Goal: Task Accomplishment & Management: Use online tool/utility

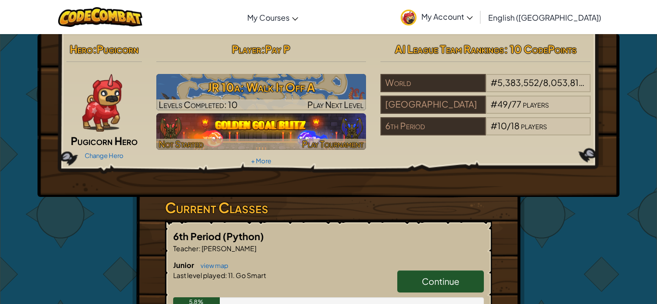
click at [315, 130] on img at bounding box center [261, 131] width 210 height 37
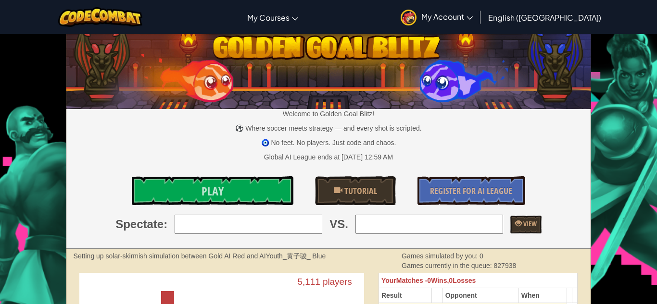
scroll to position [13, 0]
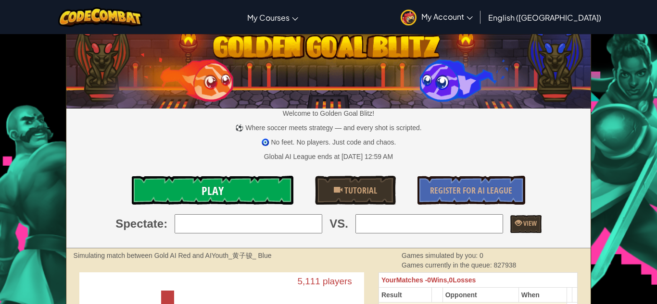
click at [212, 193] on span "Play" at bounding box center [212, 190] width 22 height 15
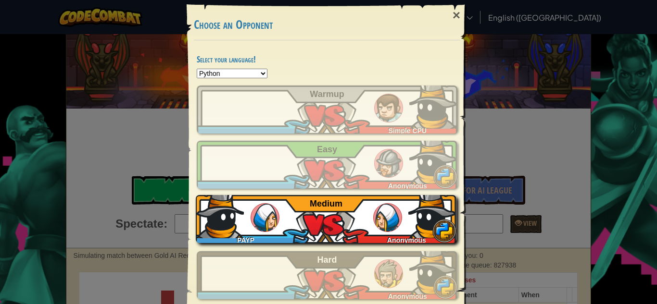
scroll to position [39, 0]
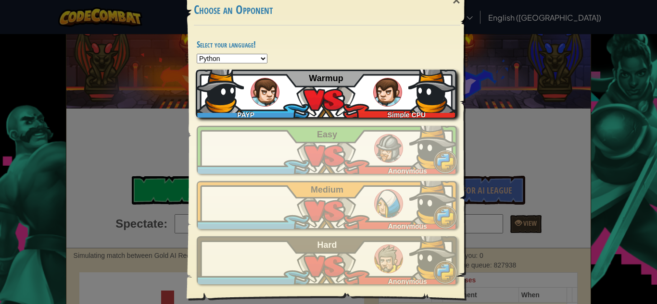
click at [310, 109] on div "PAYP Simple CPU Warmup" at bounding box center [326, 94] width 261 height 48
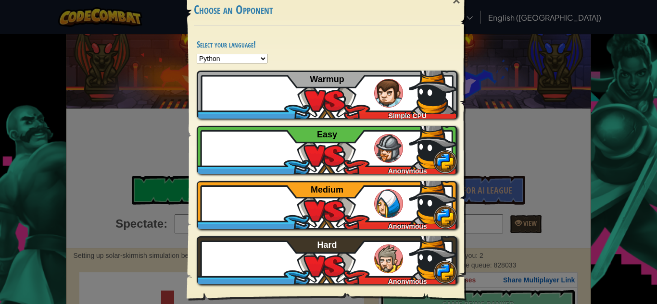
click at [134, 42] on div "× Choose an Opponent Select your language! Python JavaScript CoffeeScript Lua C…" at bounding box center [328, 152] width 657 height 304
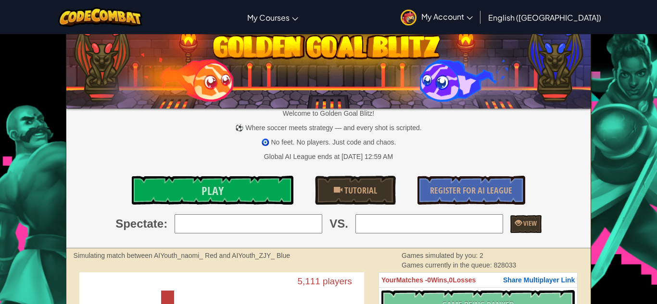
scroll to position [0, 0]
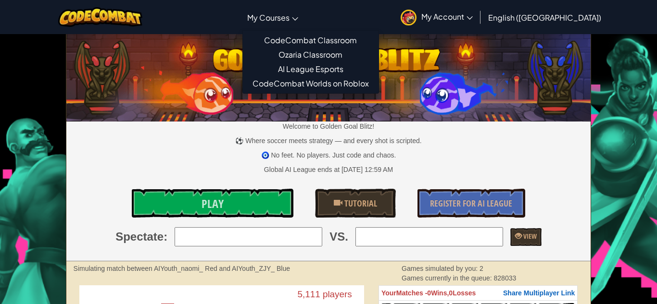
click at [298, 20] on icon at bounding box center [295, 18] width 6 height 3
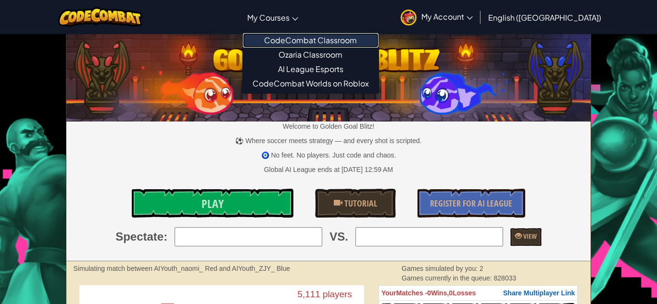
click at [374, 36] on link "CodeCombat Classroom" at bounding box center [311, 40] width 136 height 14
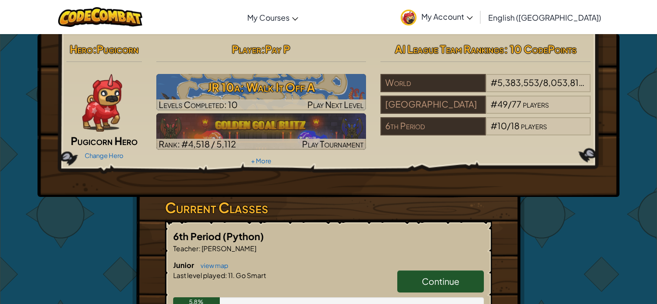
click at [85, 121] on img at bounding box center [102, 103] width 40 height 58
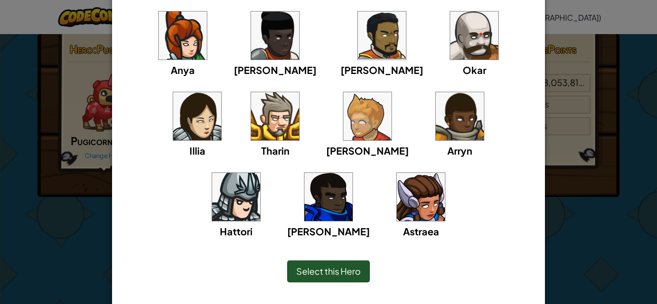
scroll to position [110, 0]
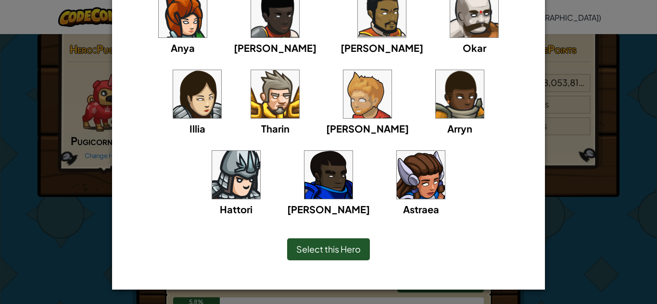
click at [329, 243] on div "Select this Hero" at bounding box center [328, 249] width 83 height 22
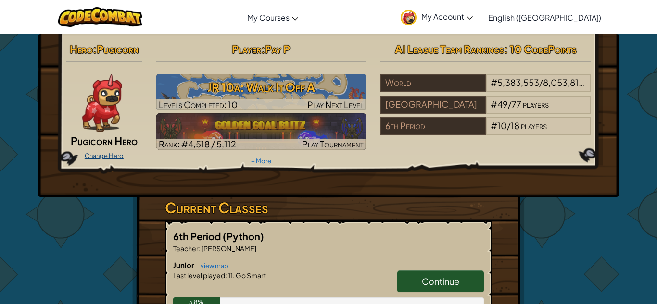
click at [117, 156] on link "Change Hero" at bounding box center [104, 156] width 39 height 8
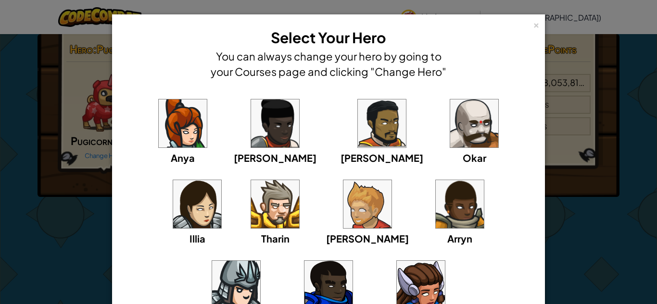
click at [123, 137] on div "Anya [PERSON_NAME] [PERSON_NAME] [PERSON_NAME] Arryn [PERSON_NAME]" at bounding box center [328, 205] width 422 height 237
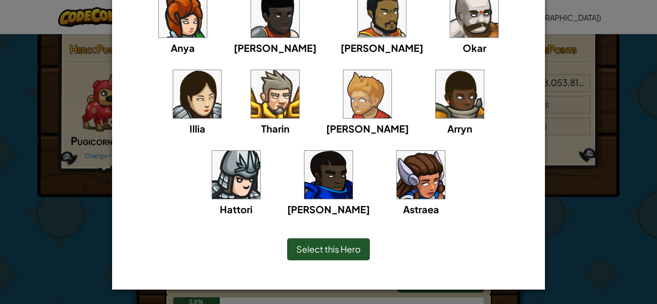
click at [327, 242] on div "Select this Hero" at bounding box center [328, 249] width 83 height 22
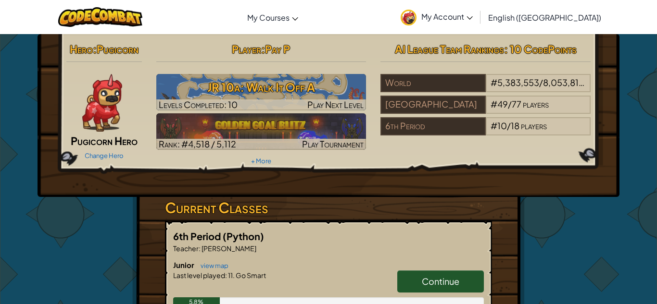
click at [416, 14] on img at bounding box center [408, 18] width 16 height 16
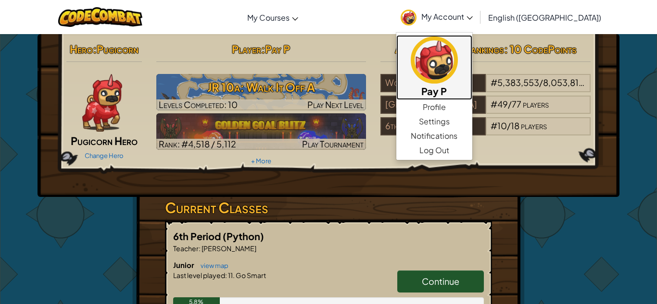
click at [458, 78] on img at bounding box center [434, 60] width 47 height 47
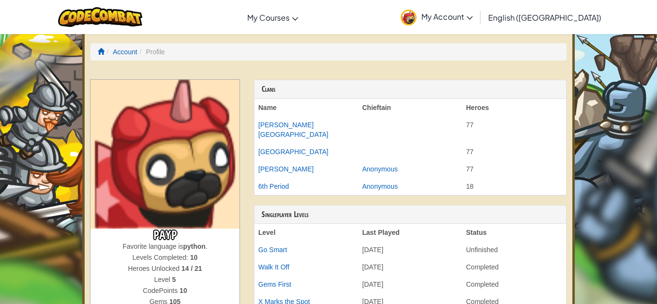
click at [139, 200] on img at bounding box center [164, 154] width 149 height 149
drag, startPoint x: 210, startPoint y: 249, endPoint x: 182, endPoint y: 248, distance: 27.4
click at [182, 248] on div "Favorite language is python ." at bounding box center [164, 247] width 149 height 11
click at [182, 248] on span "Favorite language is" at bounding box center [153, 247] width 61 height 8
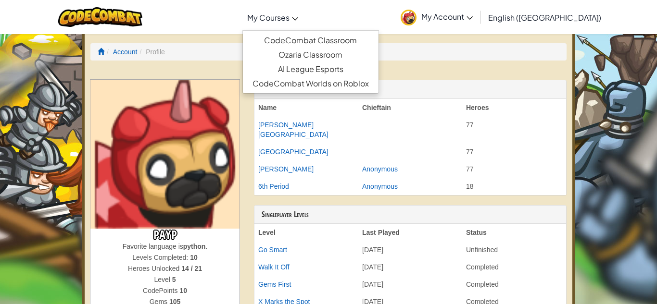
click at [284, 23] on link "My Courses" at bounding box center [272, 17] width 61 height 26
click at [284, 35] on link "CodeCombat Classroom" at bounding box center [311, 40] width 136 height 14
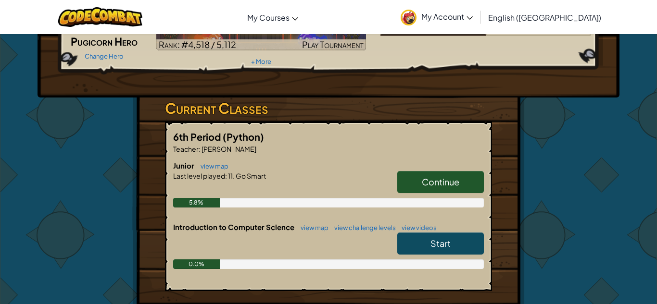
scroll to position [231, 0]
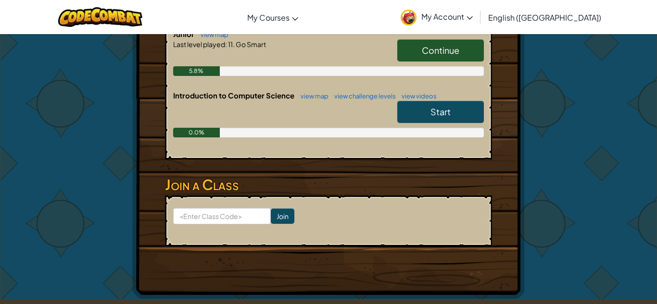
click at [430, 42] on link "Continue" at bounding box center [440, 50] width 87 height 22
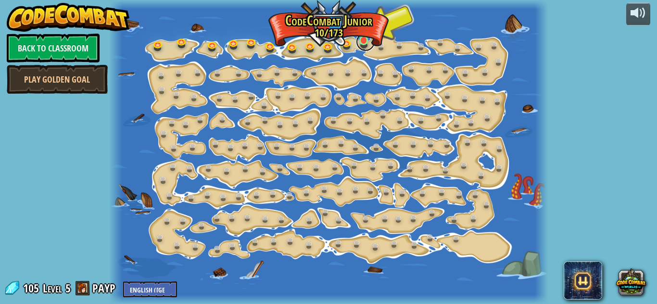
click at [365, 41] on link at bounding box center [365, 41] width 19 height 19
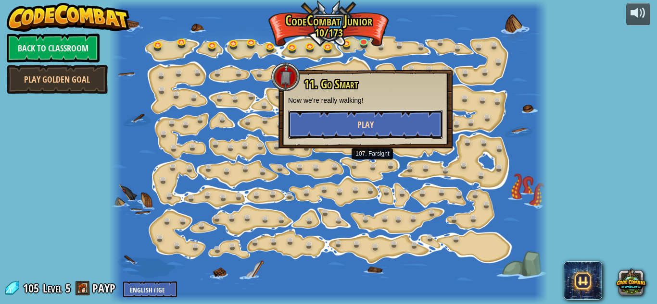
click at [363, 125] on span "Play" at bounding box center [365, 125] width 16 height 12
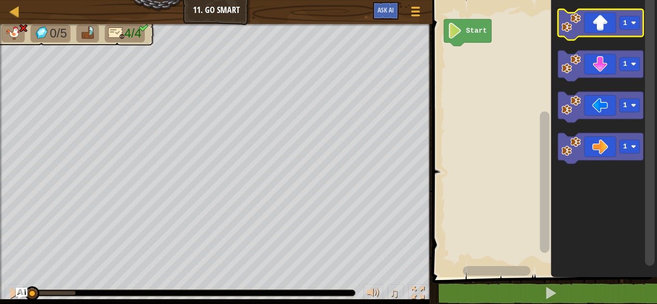
click at [599, 24] on icon "Blockly Workspace" at bounding box center [600, 24] width 85 height 31
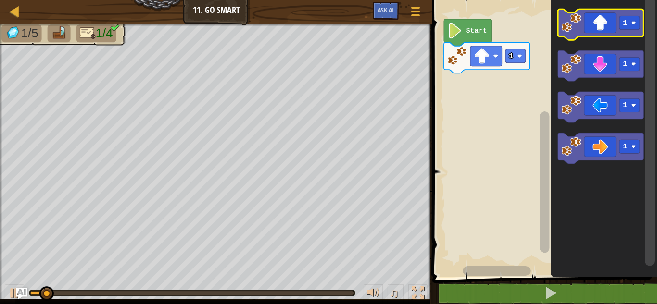
click at [599, 24] on icon "Blockly Workspace" at bounding box center [600, 24] width 85 height 31
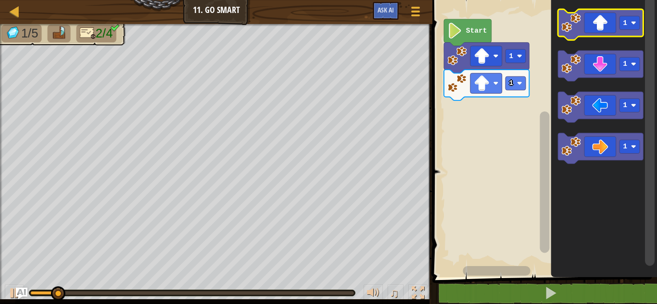
click at [599, 24] on icon "Blockly Workspace" at bounding box center [600, 24] width 85 height 31
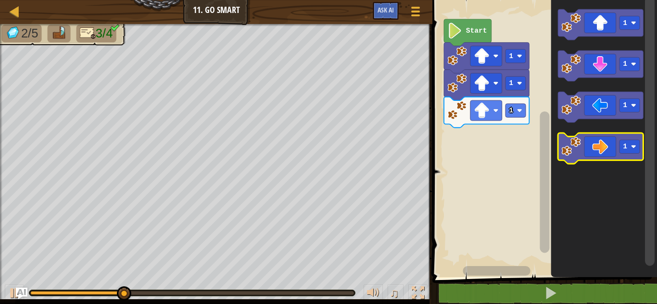
click at [615, 149] on icon "Blockly Workspace" at bounding box center [600, 148] width 85 height 31
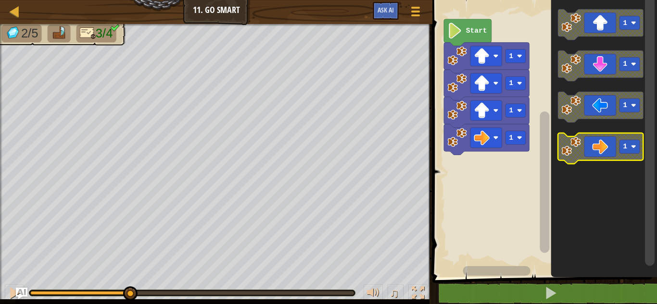
click at [615, 149] on icon "Blockly Workspace" at bounding box center [600, 148] width 85 height 31
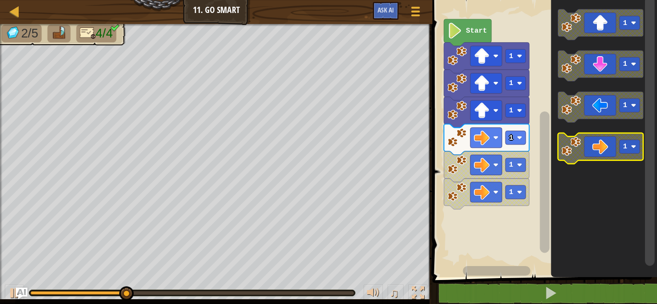
click at [615, 149] on icon "Blockly Workspace" at bounding box center [600, 148] width 85 height 31
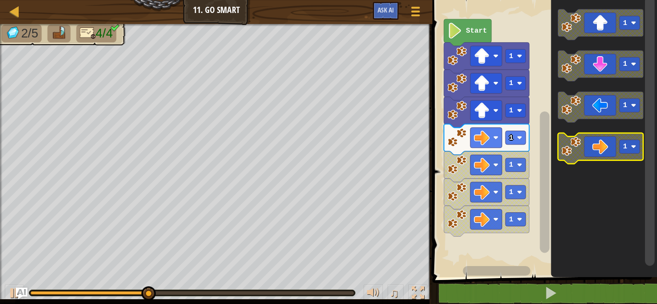
click at [615, 149] on icon "Blockly Workspace" at bounding box center [600, 148] width 85 height 31
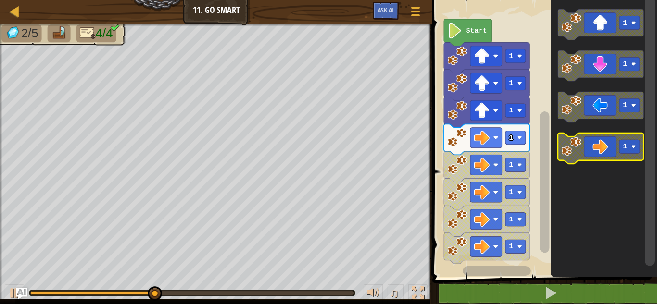
click at [615, 149] on icon "Blockly Workspace" at bounding box center [600, 148] width 85 height 31
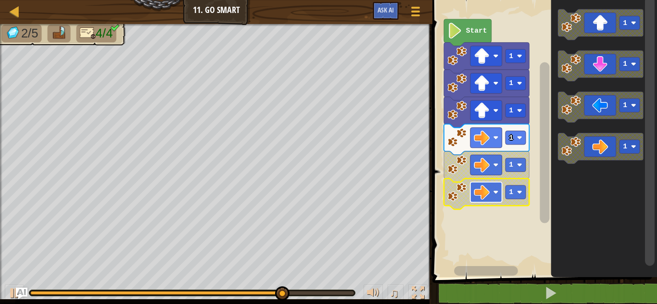
click at [472, 190] on rect "Blockly Workspace" at bounding box center [486, 192] width 32 height 20
click at [493, 140] on rect "Blockly Workspace" at bounding box center [486, 138] width 32 height 20
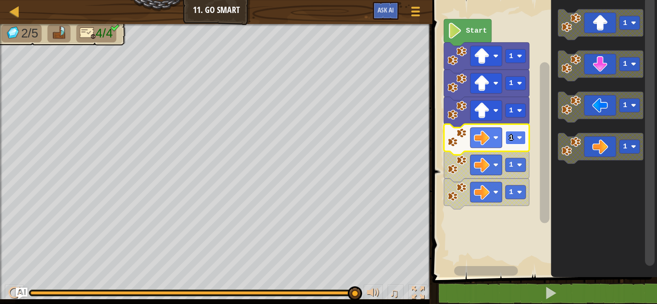
click at [511, 139] on text "1" at bounding box center [511, 138] width 4 height 8
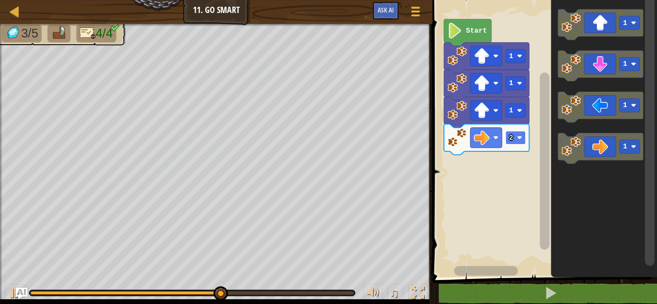
click at [515, 140] on rect "Blockly Workspace" at bounding box center [515, 137] width 20 height 13
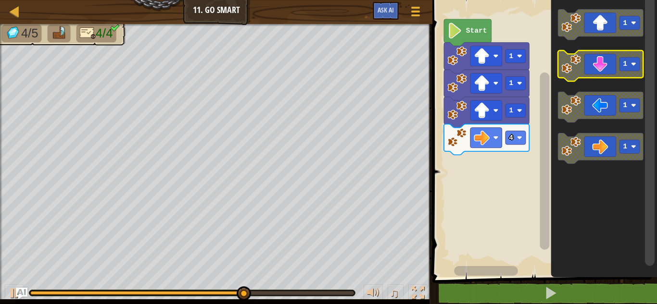
click at [633, 64] on image "Blockly Workspace" at bounding box center [633, 64] width 5 height 5
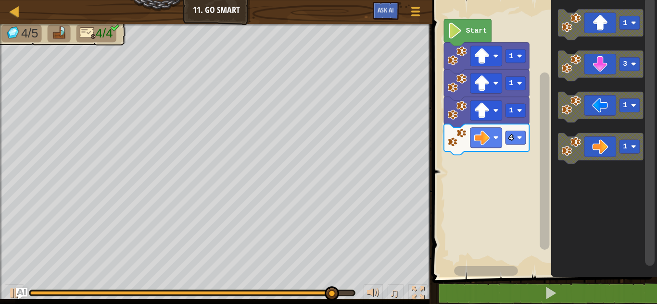
click at [543, 205] on rect "Blockly Workspace" at bounding box center [544, 161] width 10 height 177
click at [483, 243] on div "Start 1 1 1 4 1 3 1 1" at bounding box center [542, 136] width 227 height 282
click at [484, 243] on div "Start 1 1 1 4 1 3 1 1" at bounding box center [542, 136] width 227 height 282
click at [592, 76] on icon "Blockly Workspace" at bounding box center [600, 65] width 85 height 31
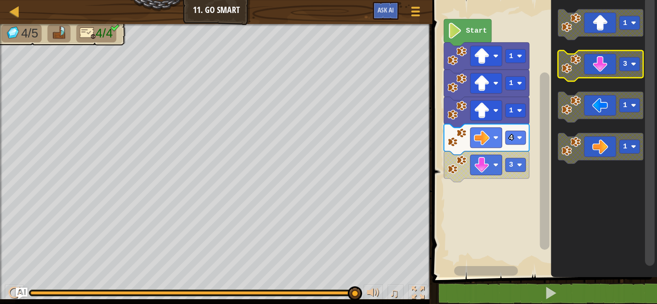
click at [630, 62] on rect "Blockly Workspace" at bounding box center [629, 63] width 20 height 13
click at [509, 172] on rect "Blockly Workspace" at bounding box center [515, 164] width 20 height 13
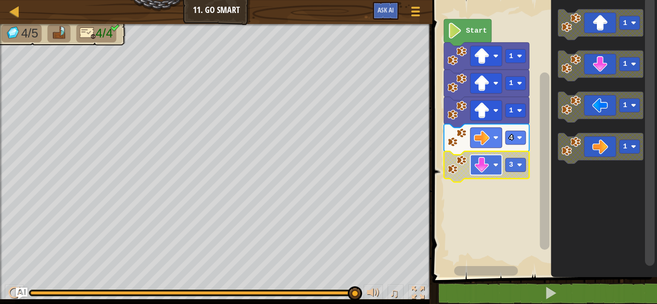
click at [487, 166] on image "Blockly Workspace" at bounding box center [482, 165] width 16 height 16
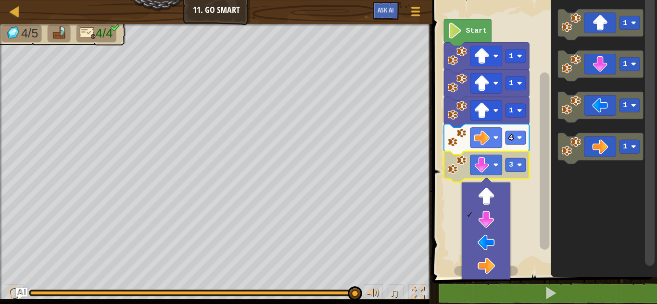
click at [438, 207] on rect "Blockly Workspace" at bounding box center [542, 136] width 227 height 282
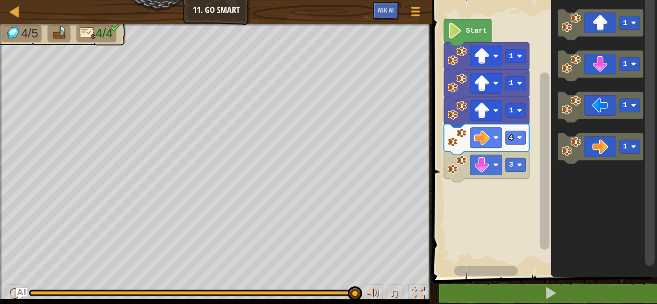
click at [475, 228] on rect "Blockly Workspace" at bounding box center [542, 136] width 227 height 282
click at [515, 159] on rect "Blockly Workspace" at bounding box center [515, 164] width 20 height 13
click at [509, 165] on text "3" at bounding box center [511, 165] width 4 height 8
click at [487, 123] on icon "Blockly Workspace" at bounding box center [486, 112] width 85 height 31
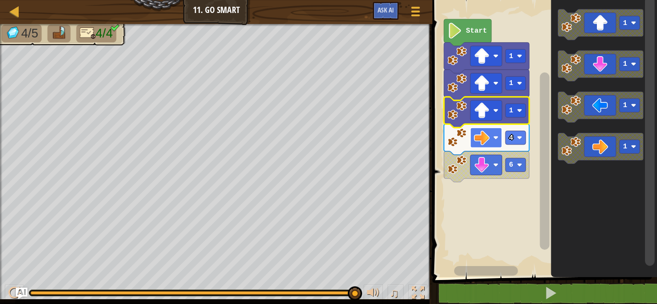
click at [495, 137] on image "Blockly Workspace" at bounding box center [495, 137] width 5 height 5
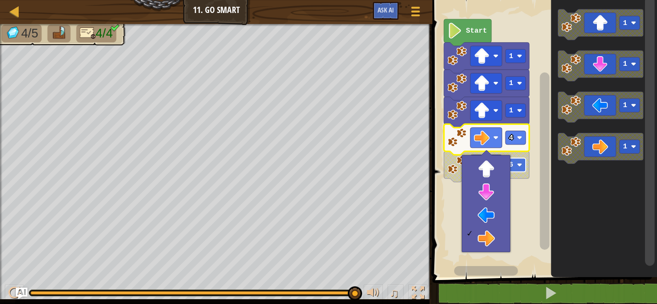
click at [512, 163] on text "6" at bounding box center [511, 165] width 4 height 8
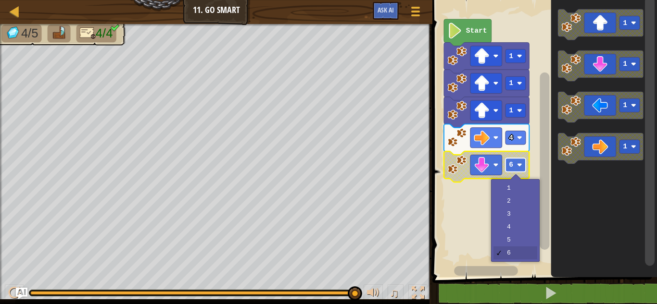
click at [511, 167] on text "6" at bounding box center [511, 165] width 4 height 8
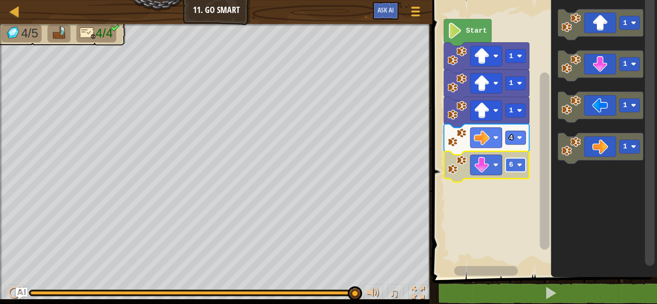
click at [507, 166] on rect "Blockly Workspace" at bounding box center [515, 164] width 20 height 13
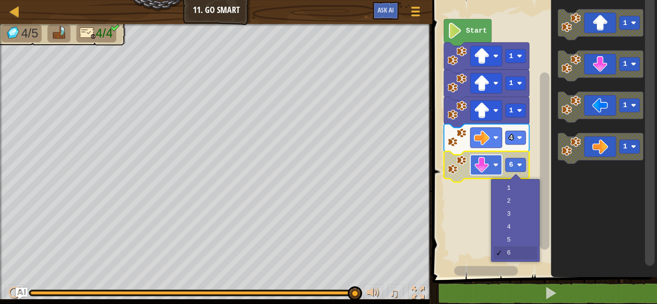
click at [487, 165] on image "Blockly Workspace" at bounding box center [482, 165] width 16 height 16
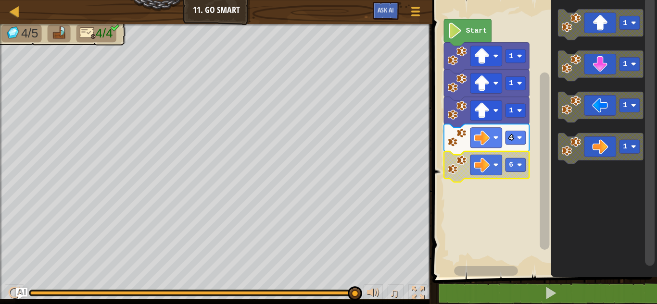
click at [495, 191] on rect "Blockly Workspace" at bounding box center [542, 136] width 227 height 282
click at [489, 161] on rect "Blockly Workspace" at bounding box center [486, 165] width 32 height 20
click at [470, 179] on div "Start 1 1 1 4 6 1 1 1 1" at bounding box center [542, 136] width 227 height 282
click at [470, 179] on rect "Blockly Workspace" at bounding box center [542, 136] width 227 height 282
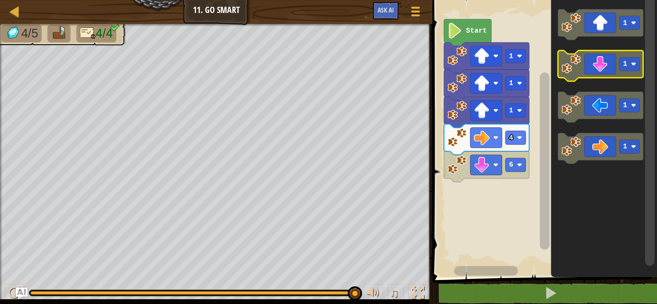
click at [580, 71] on image "Blockly Workspace" at bounding box center [570, 63] width 19 height 19
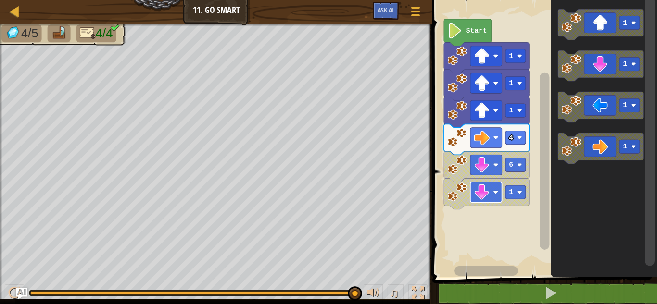
click at [489, 192] on image "Blockly Workspace" at bounding box center [482, 193] width 16 height 16
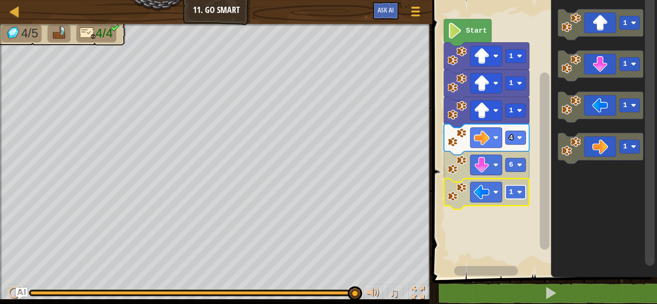
click at [521, 189] on rect "Blockly Workspace" at bounding box center [515, 192] width 20 height 13
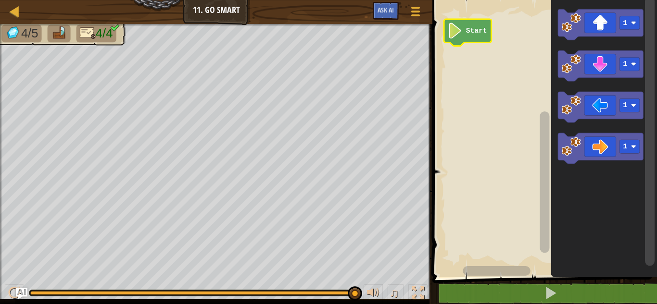
click at [465, 42] on g "Start" at bounding box center [468, 32] width 48 height 27
click at [464, 42] on icon "Blockly Workspace" at bounding box center [468, 32] width 48 height 27
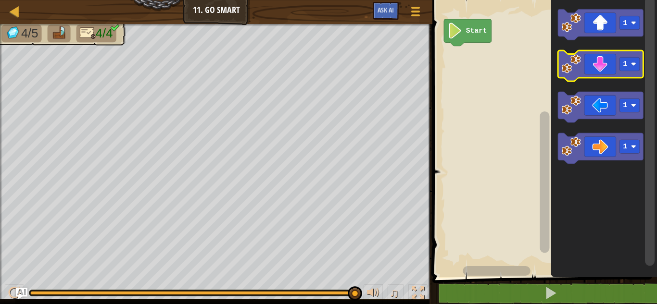
click at [608, 57] on icon "Blockly Workspace" at bounding box center [600, 65] width 85 height 31
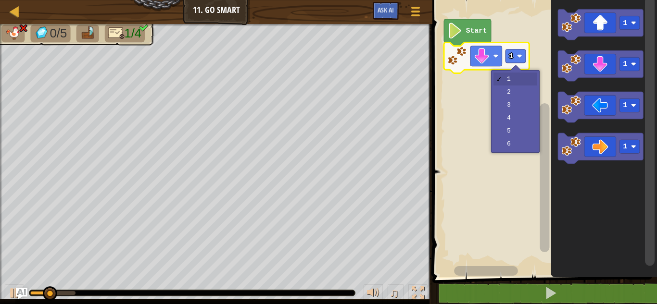
click at [517, 55] on image "Blockly Workspace" at bounding box center [519, 55] width 5 height 5
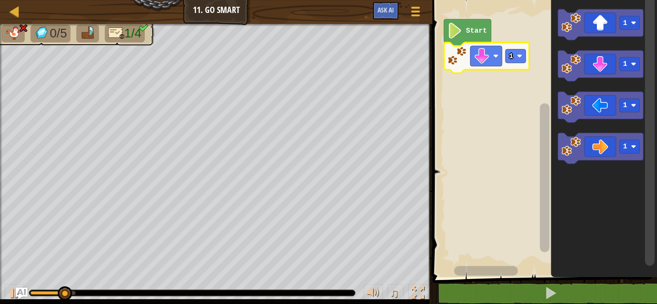
click at [517, 55] on image "Blockly Workspace" at bounding box center [519, 55] width 5 height 5
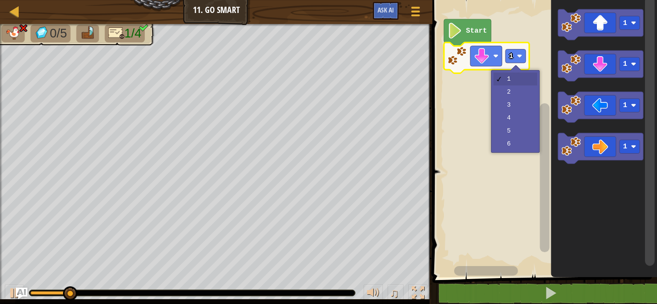
click at [517, 55] on image "Blockly Workspace" at bounding box center [519, 55] width 5 height 5
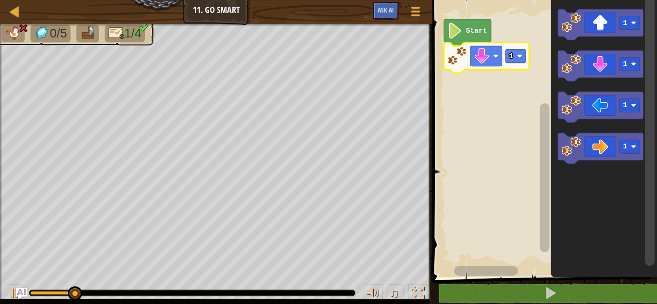
click at [517, 55] on image "Blockly Workspace" at bounding box center [519, 55] width 5 height 5
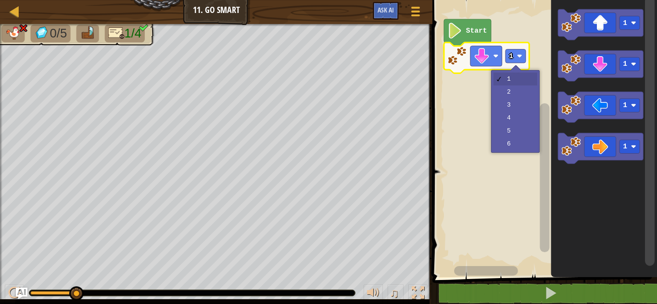
click at [517, 55] on image "Blockly Workspace" at bounding box center [519, 55] width 5 height 5
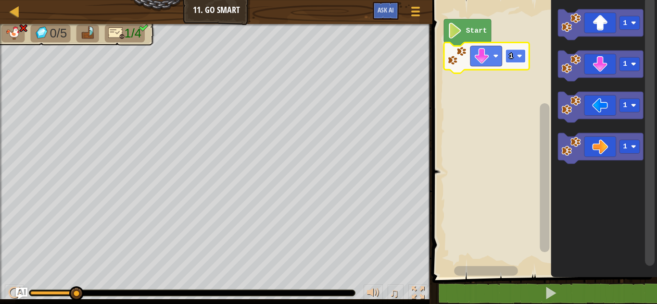
click at [515, 60] on rect "Blockly Workspace" at bounding box center [515, 56] width 20 height 13
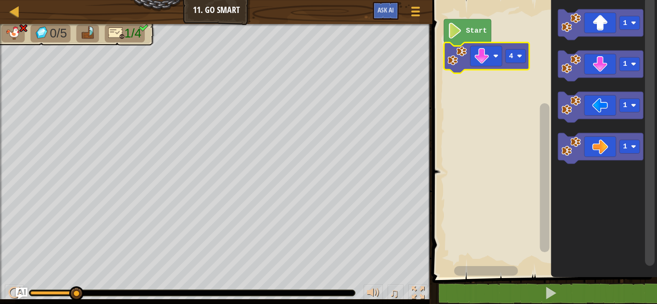
click at [475, 22] on icon "Blockly Workspace" at bounding box center [467, 32] width 47 height 27
